Goal: Task Accomplishment & Management: Use online tool/utility

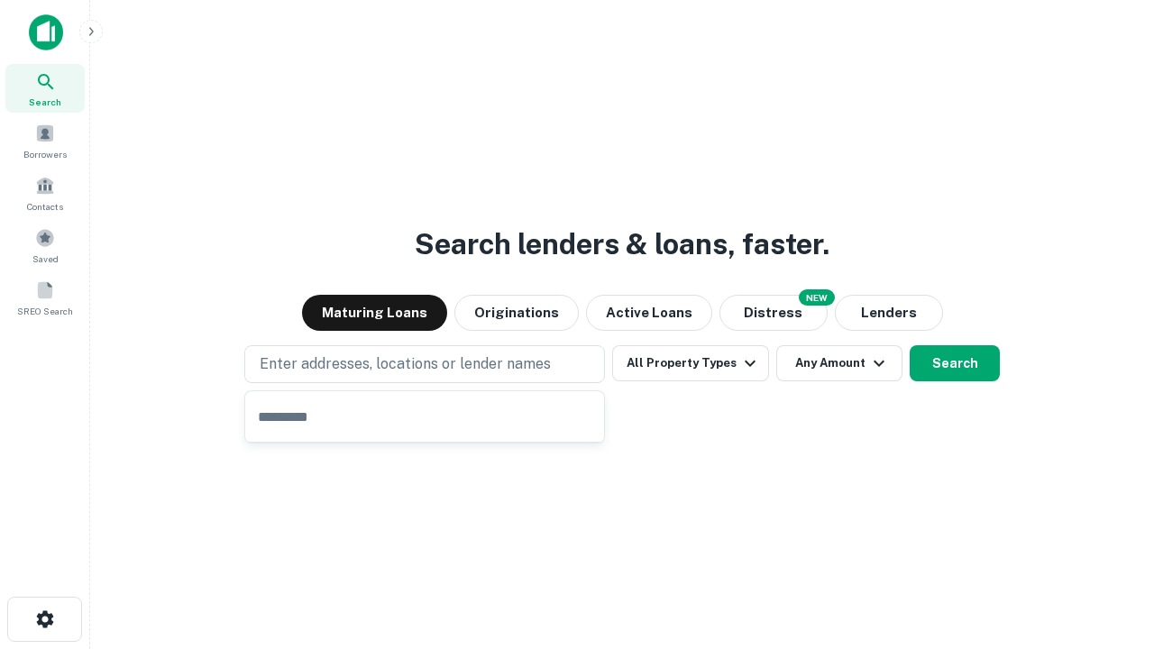
type input "**********"
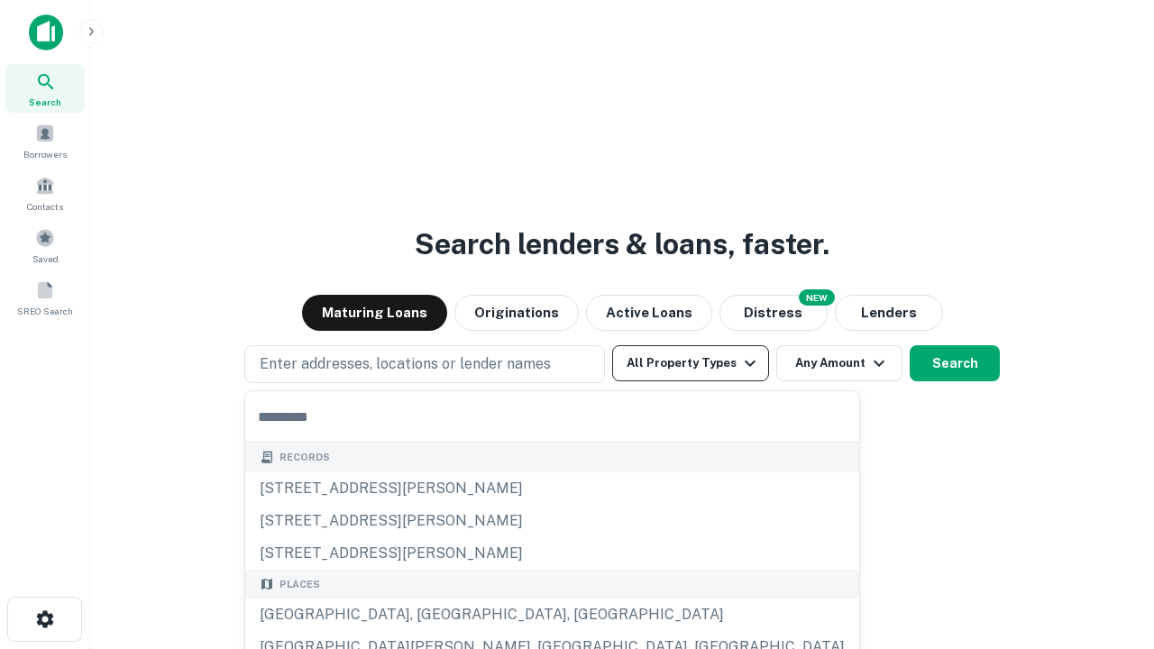
click at [690, 363] on button "All Property Types" at bounding box center [690, 363] width 157 height 36
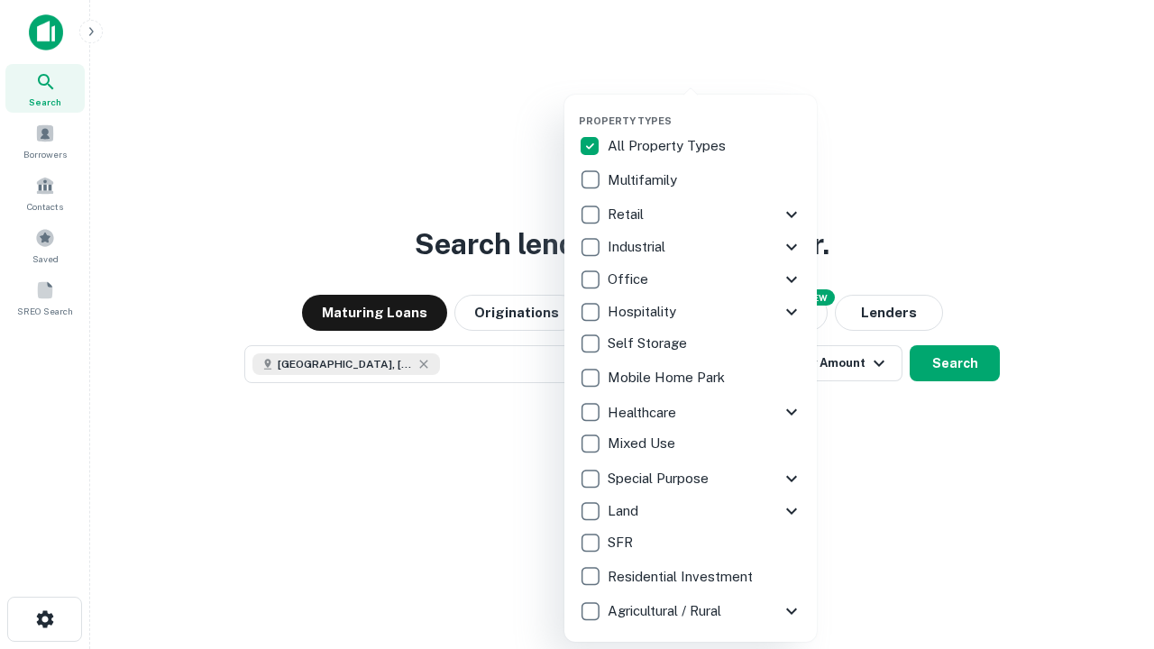
click at [705, 109] on button "button" at bounding box center [705, 109] width 252 height 1
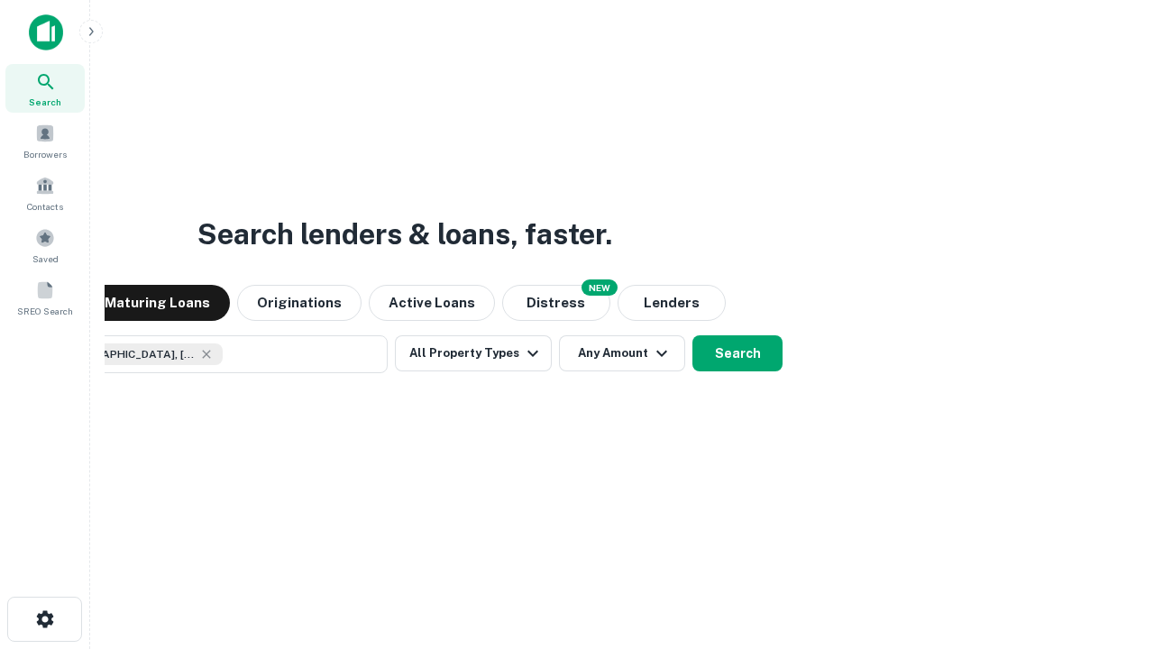
scroll to position [29, 0]
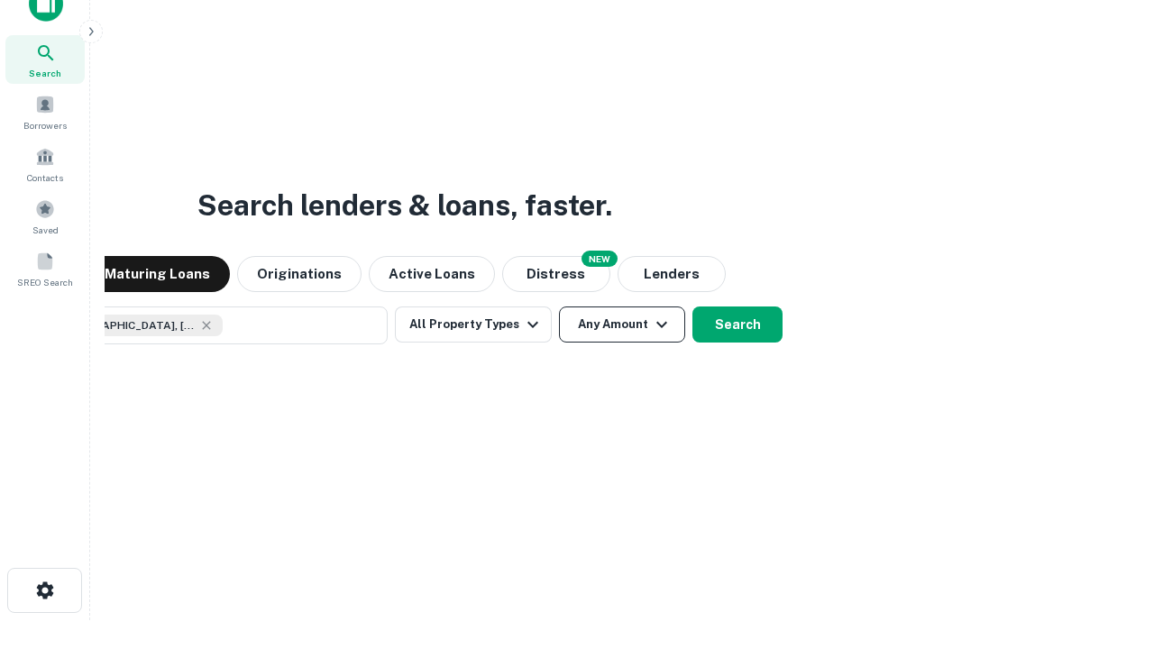
click at [559, 306] on button "Any Amount" at bounding box center [622, 324] width 126 height 36
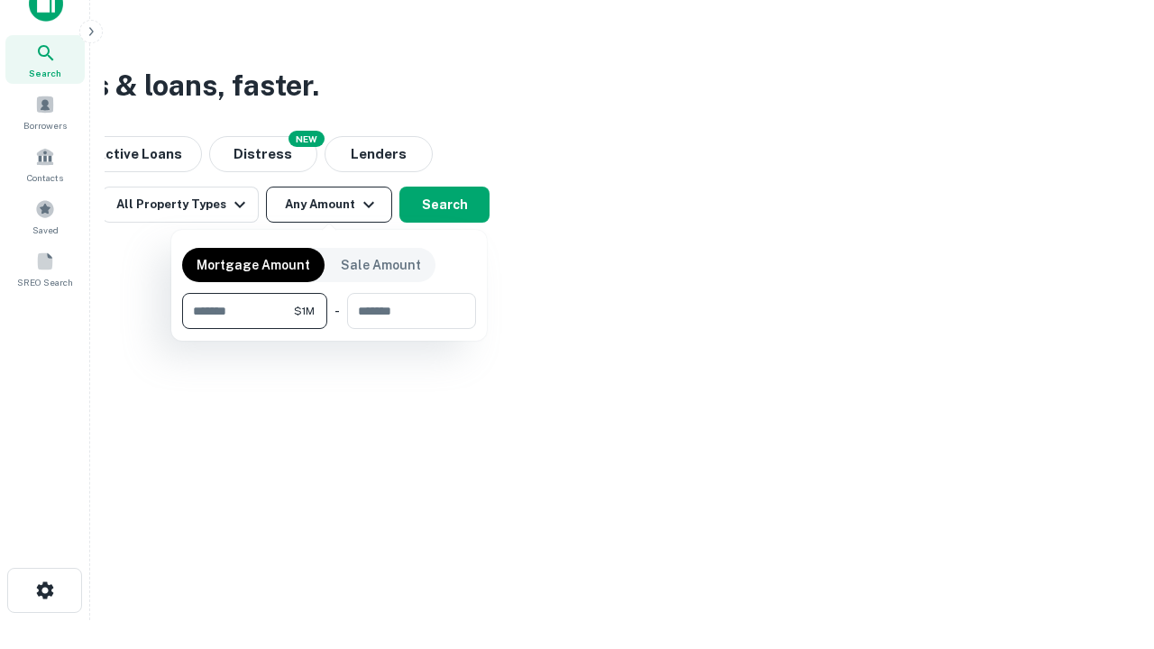
type input "*******"
click at [329, 329] on button "button" at bounding box center [329, 329] width 294 height 1
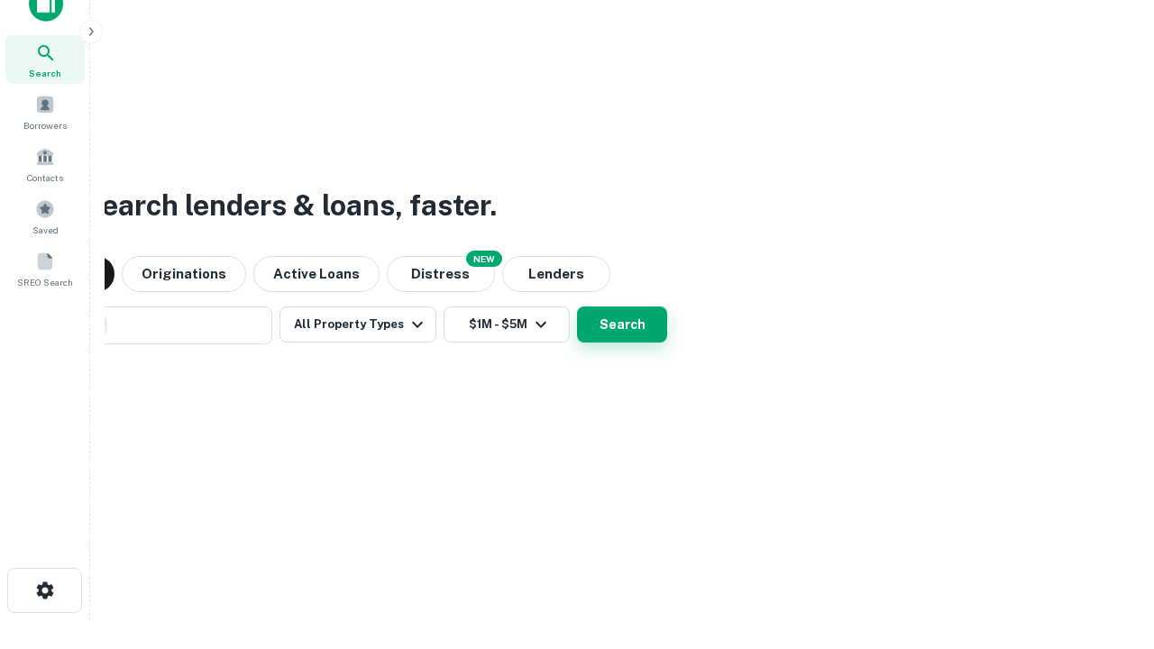
click at [577, 306] on button "Search" at bounding box center [622, 324] width 90 height 36
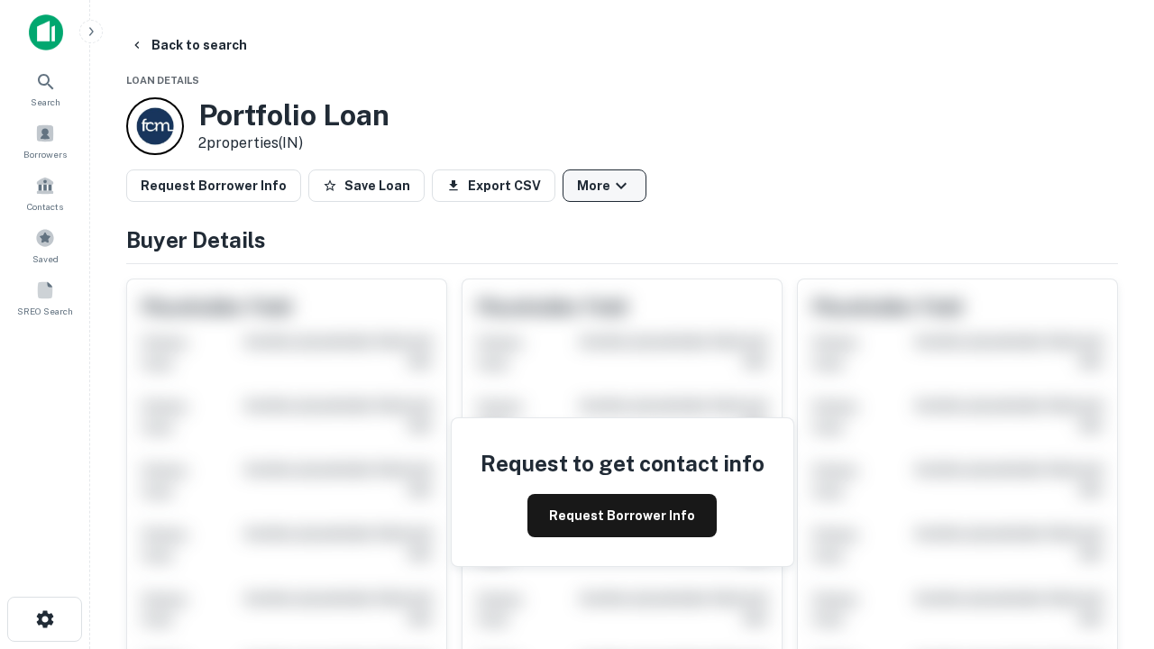
click at [604, 186] on button "More" at bounding box center [604, 185] width 84 height 32
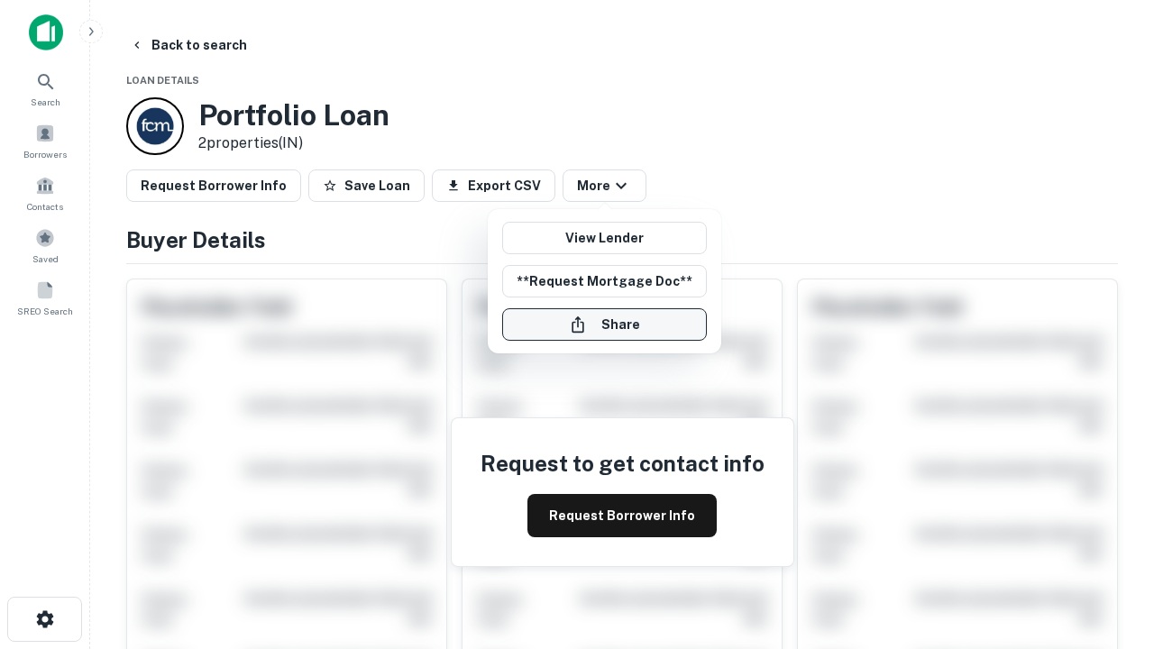
click at [604, 324] on button "Share" at bounding box center [604, 324] width 205 height 32
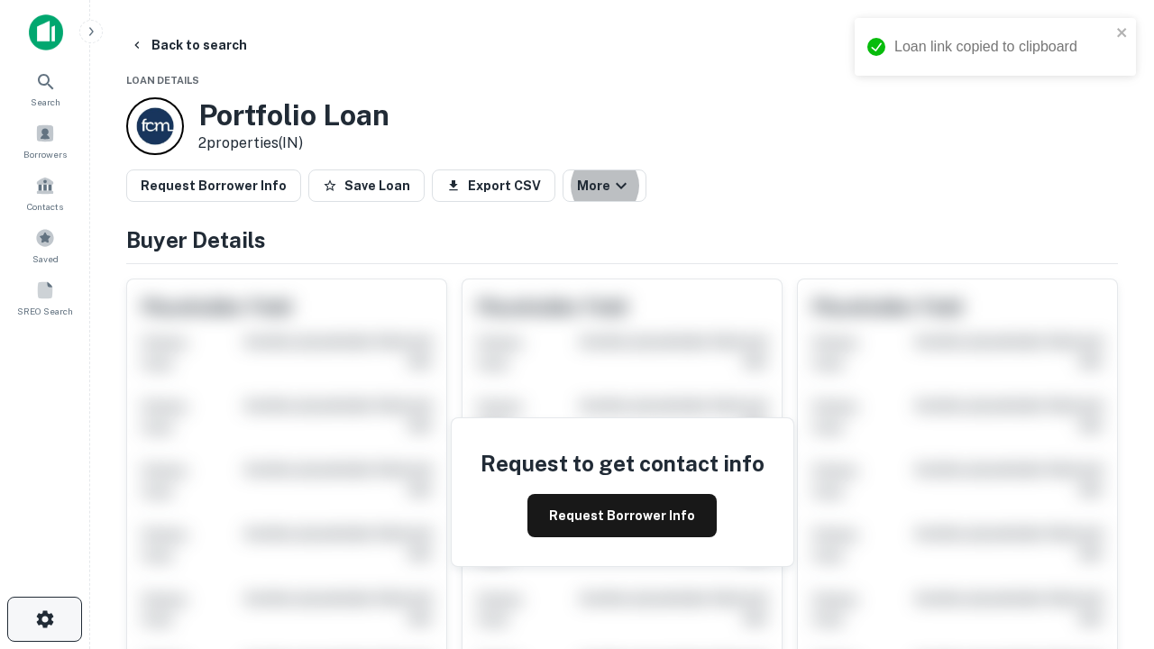
click at [44, 619] on icon "button" at bounding box center [45, 619] width 22 height 22
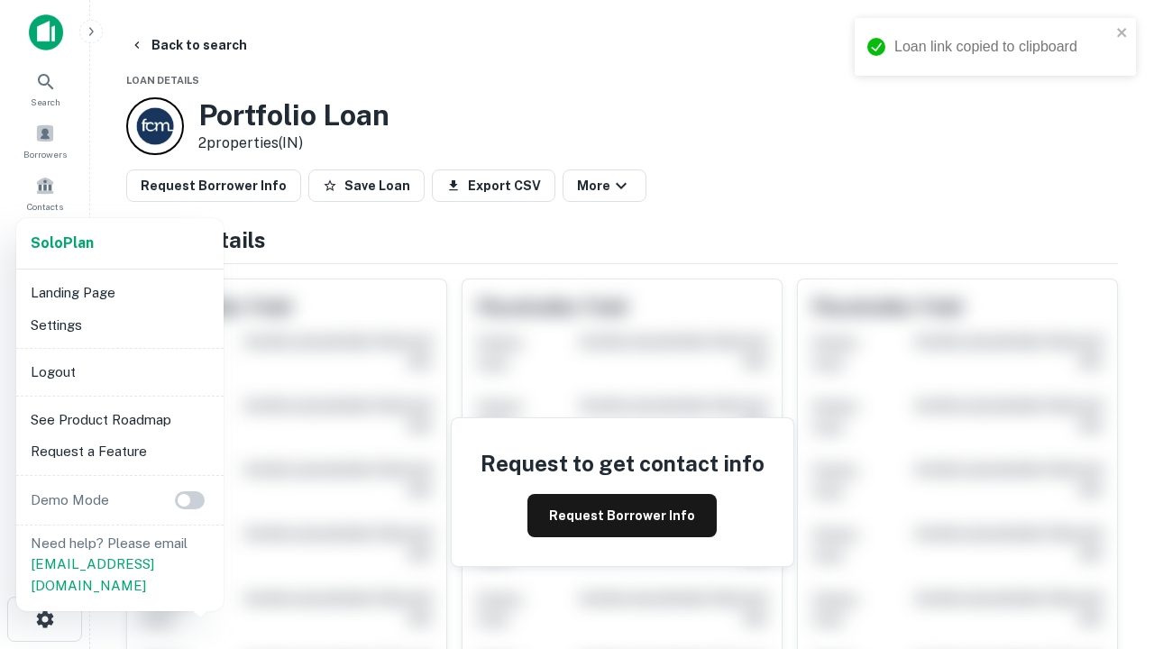
click at [119, 371] on li "Logout" at bounding box center [119, 372] width 193 height 32
